Goal: Navigation & Orientation: Find specific page/section

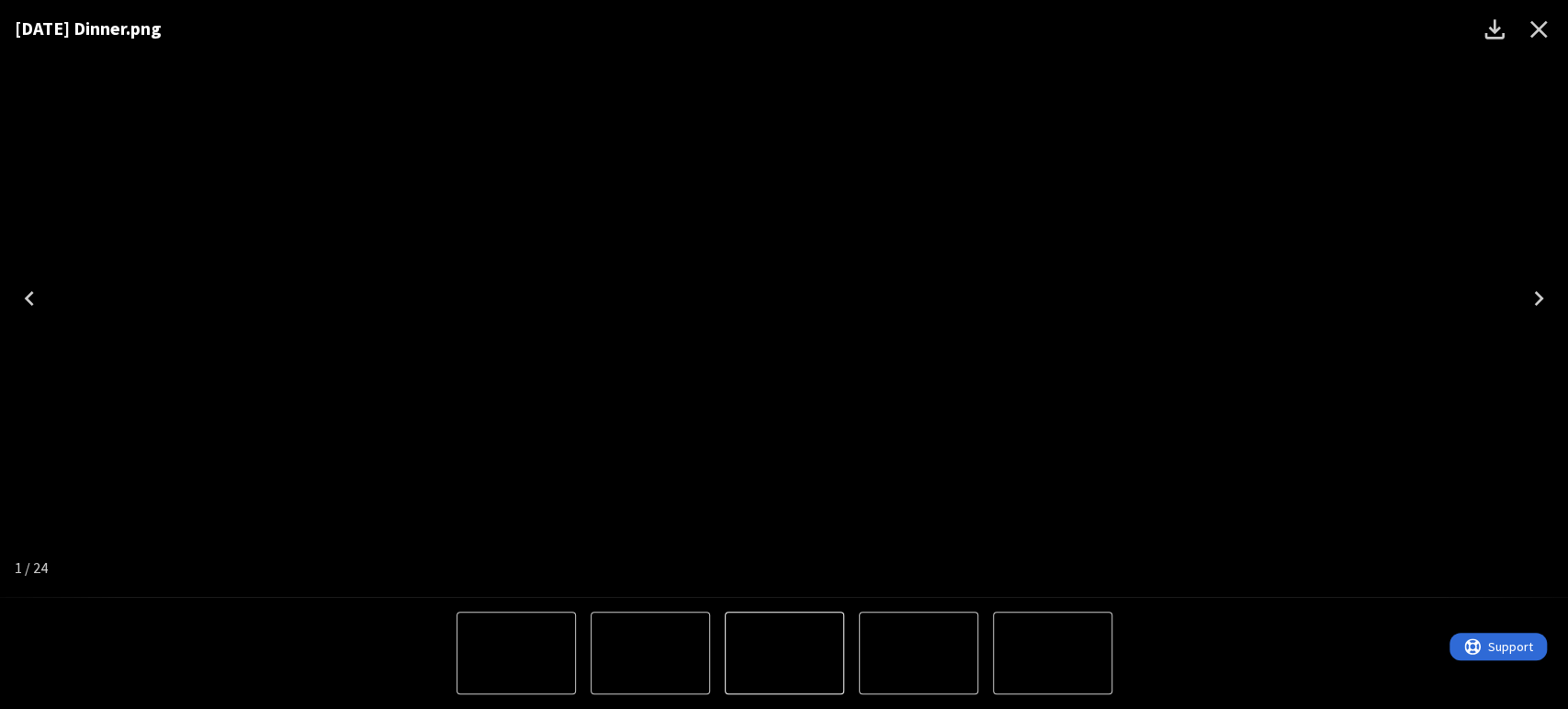
scroll to position [408, 0]
click at [1542, 40] on icon "Close" at bounding box center [1539, 29] width 29 height 29
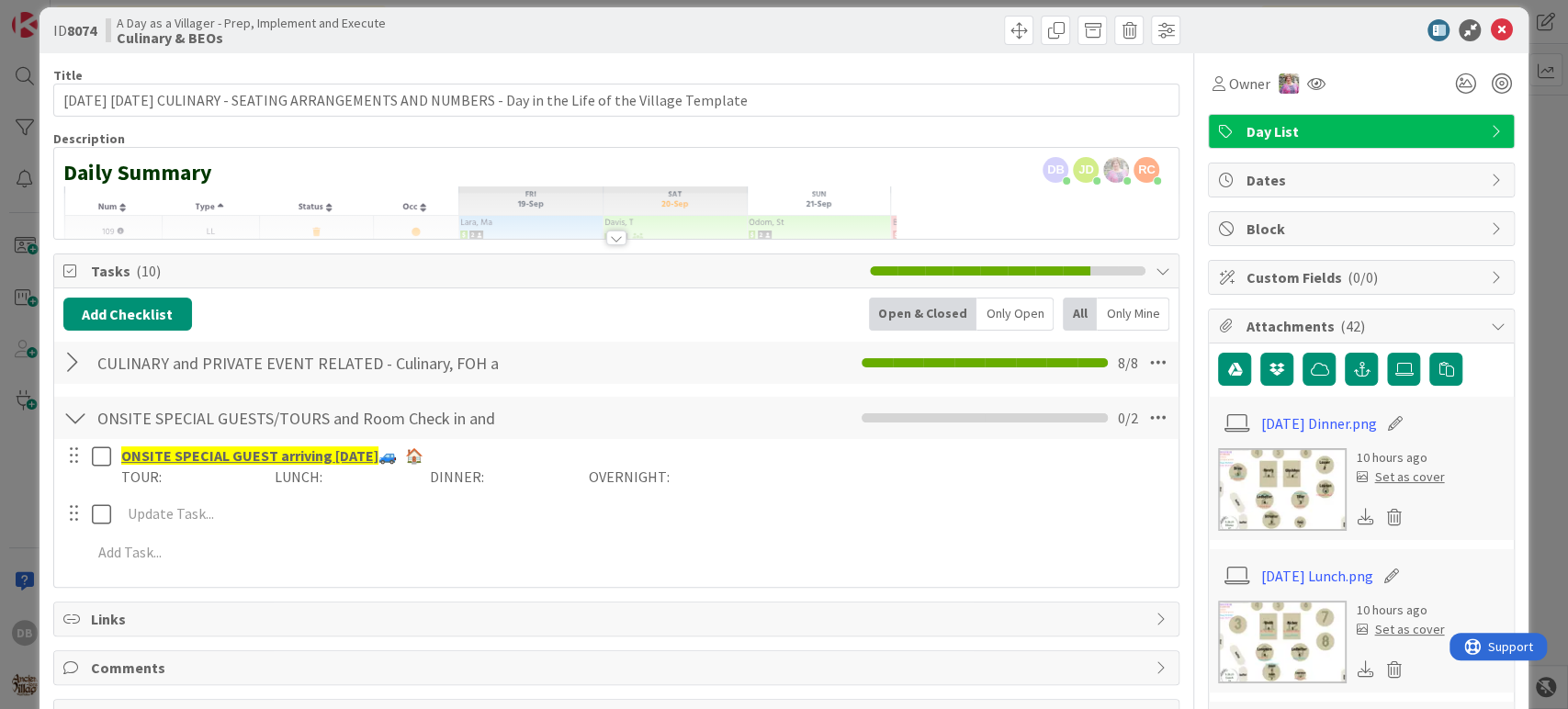
scroll to position [0, 0]
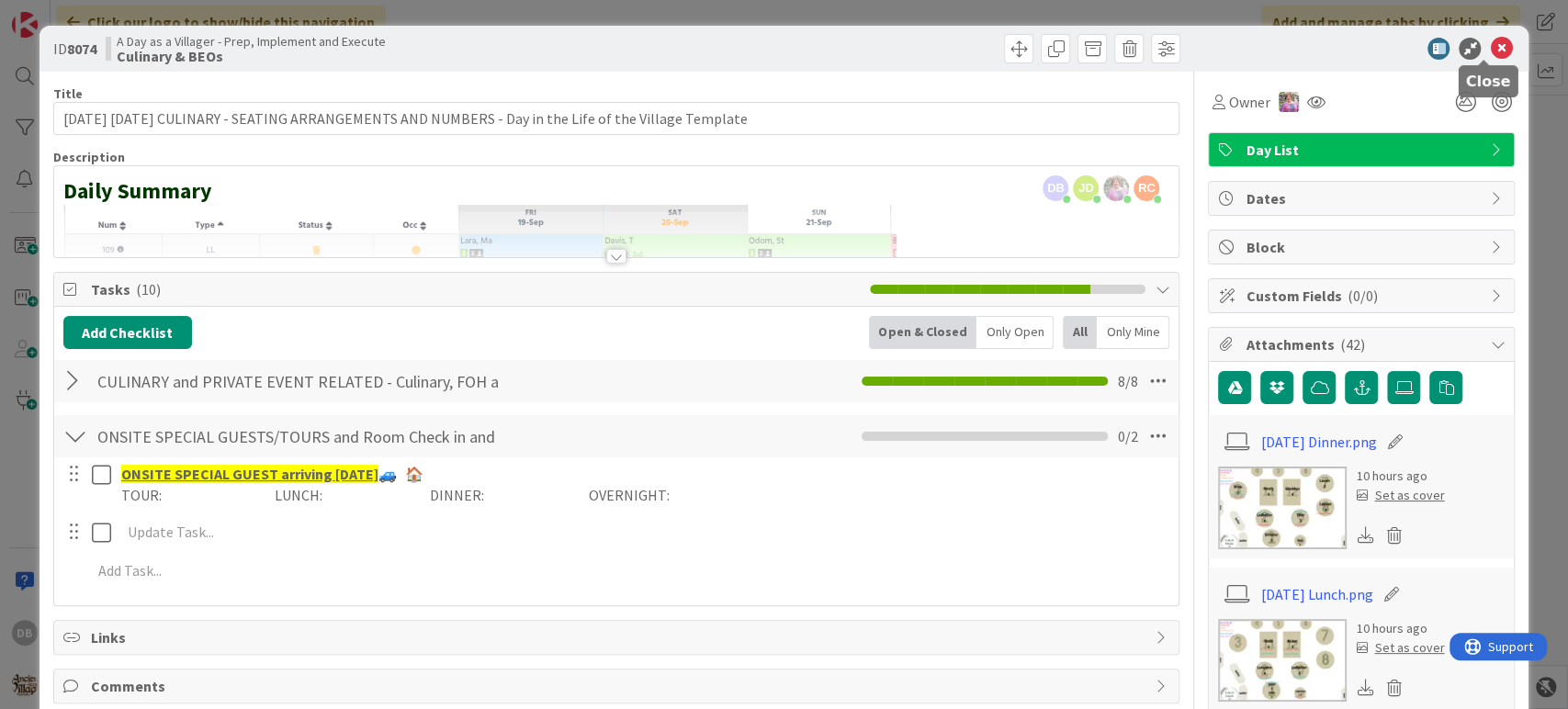
click at [1490, 47] on icon at bounding box center [1501, 49] width 22 height 22
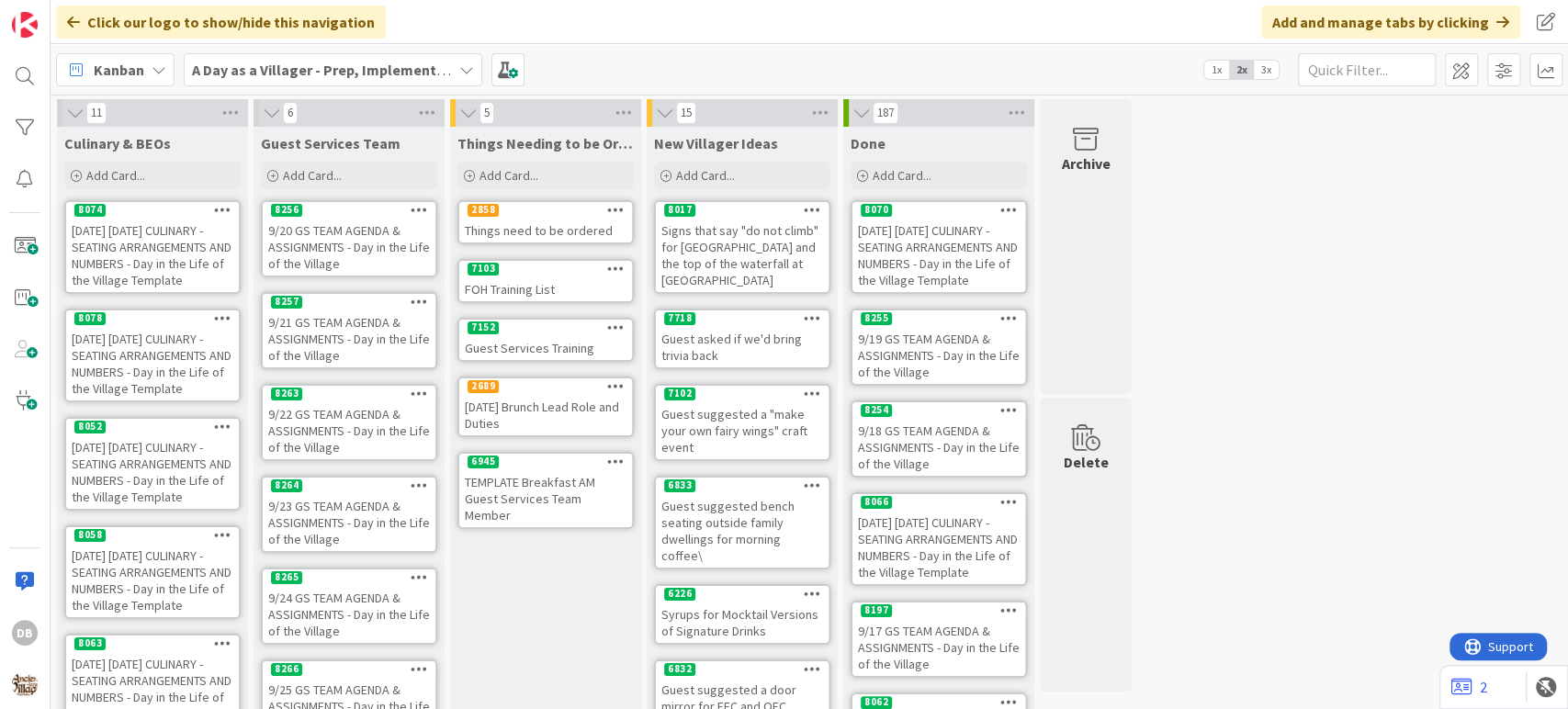
click at [133, 341] on div "[DATE] [DATE] CULINARY - SEATING ARRANGEMENTS AND NUMBERS - Day in the Life of …" at bounding box center [153, 364] width 173 height 74
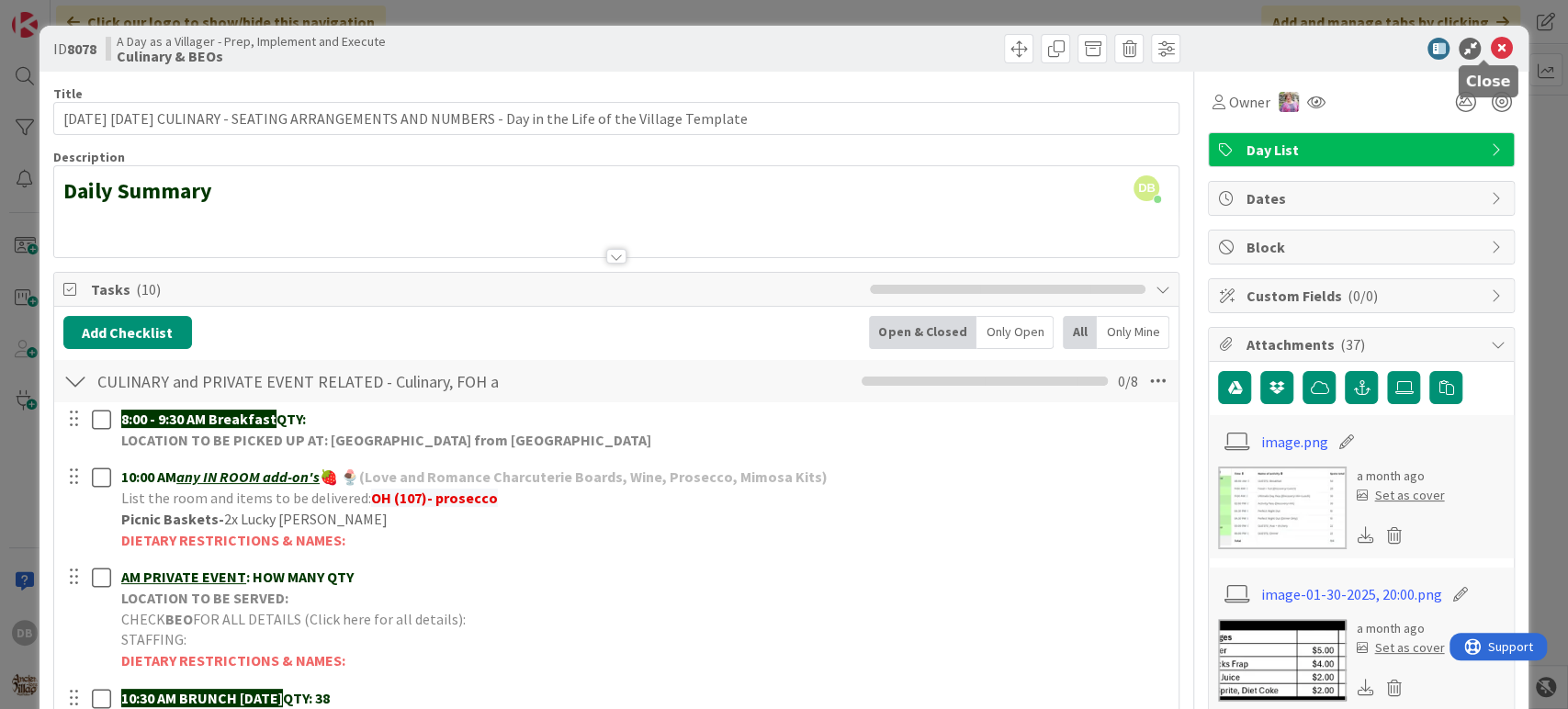
click at [1490, 40] on icon at bounding box center [1501, 49] width 22 height 22
